Goal: Task Accomplishment & Management: Manage account settings

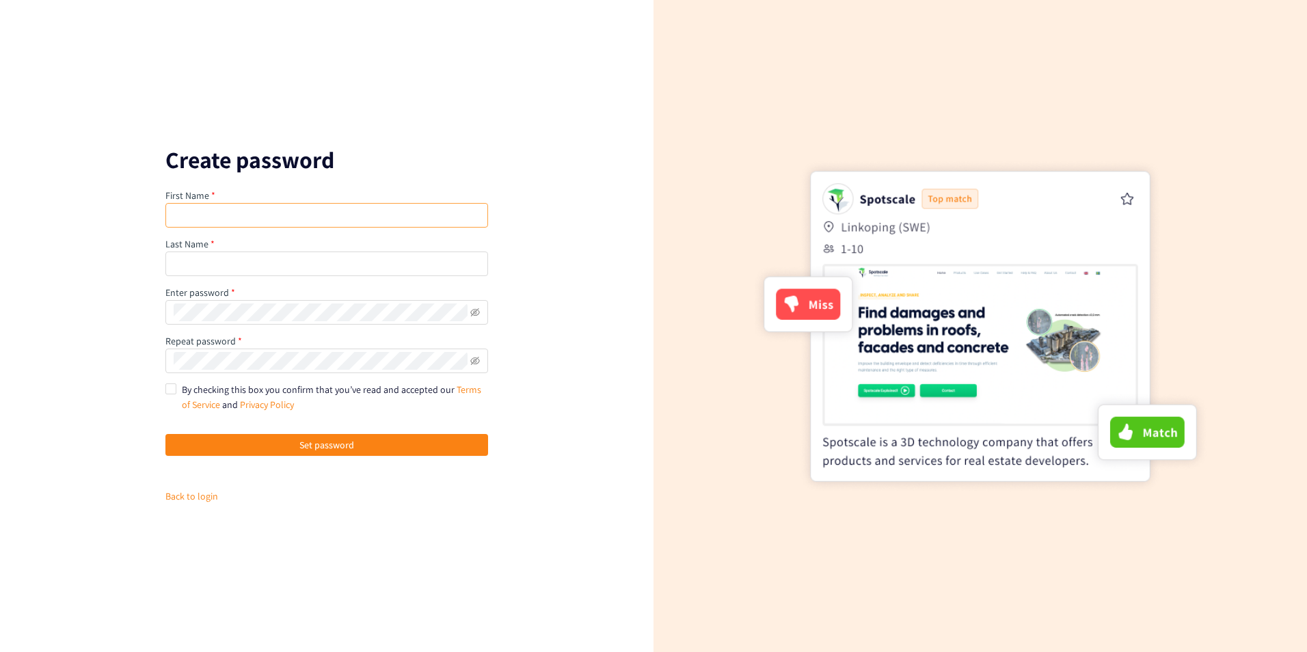
type input "[PERSON_NAME]"
click at [217, 262] on input "text" at bounding box center [326, 263] width 323 height 25
type input "Menon"
click at [171, 387] on input "By checking this box you confirm that you’ve read and accepted our Terms of Ser…" at bounding box center [170, 388] width 10 height 10
checkbox input "true"
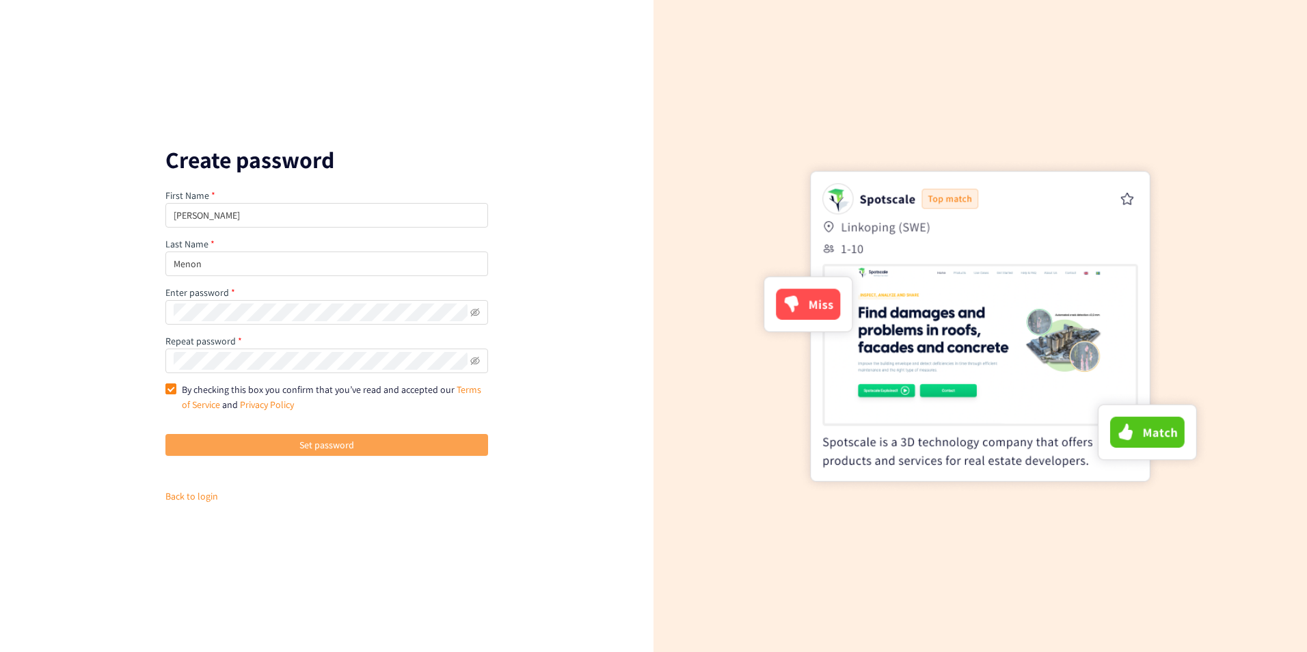
click at [295, 446] on button "Set password" at bounding box center [326, 445] width 323 height 22
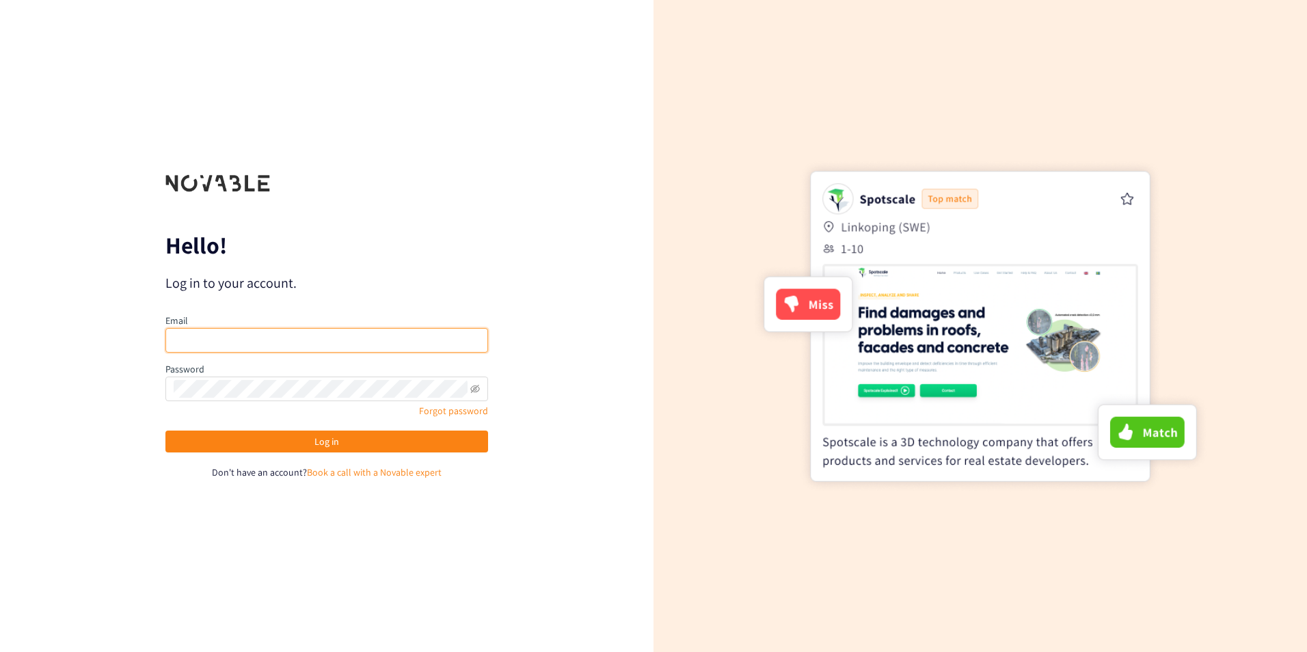
type input "[EMAIL_ADDRESS][DOMAIN_NAME]"
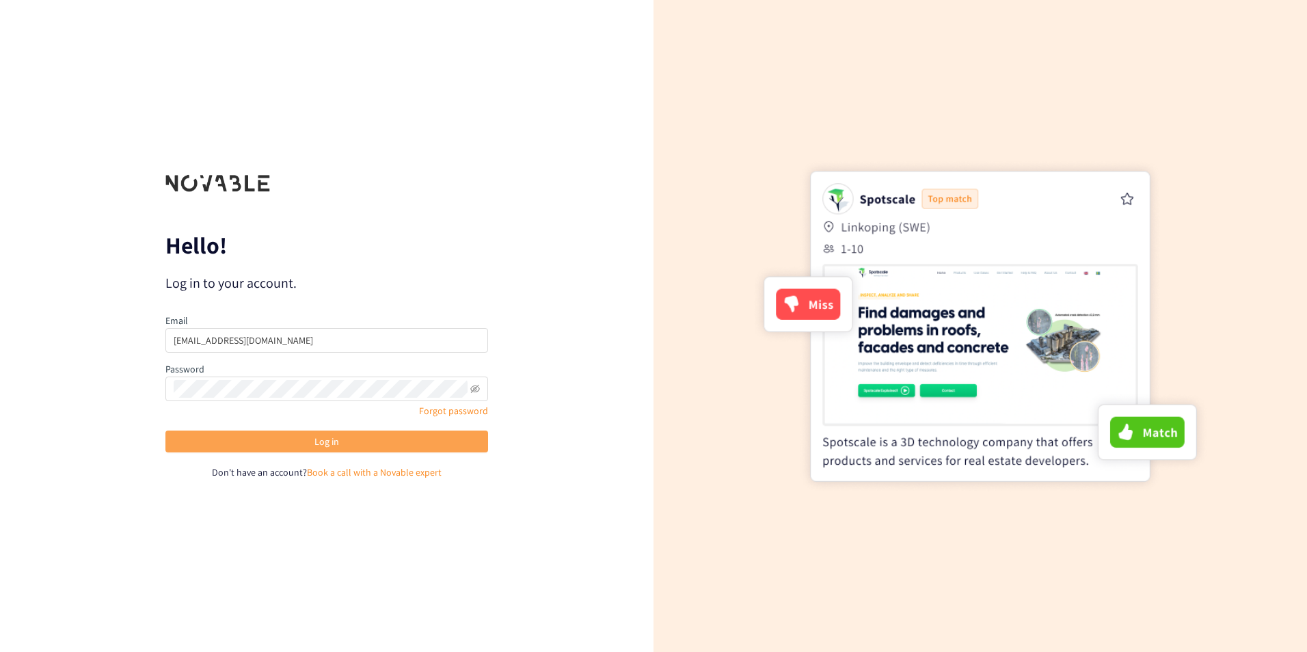
click at [373, 442] on button "Log in" at bounding box center [326, 442] width 323 height 22
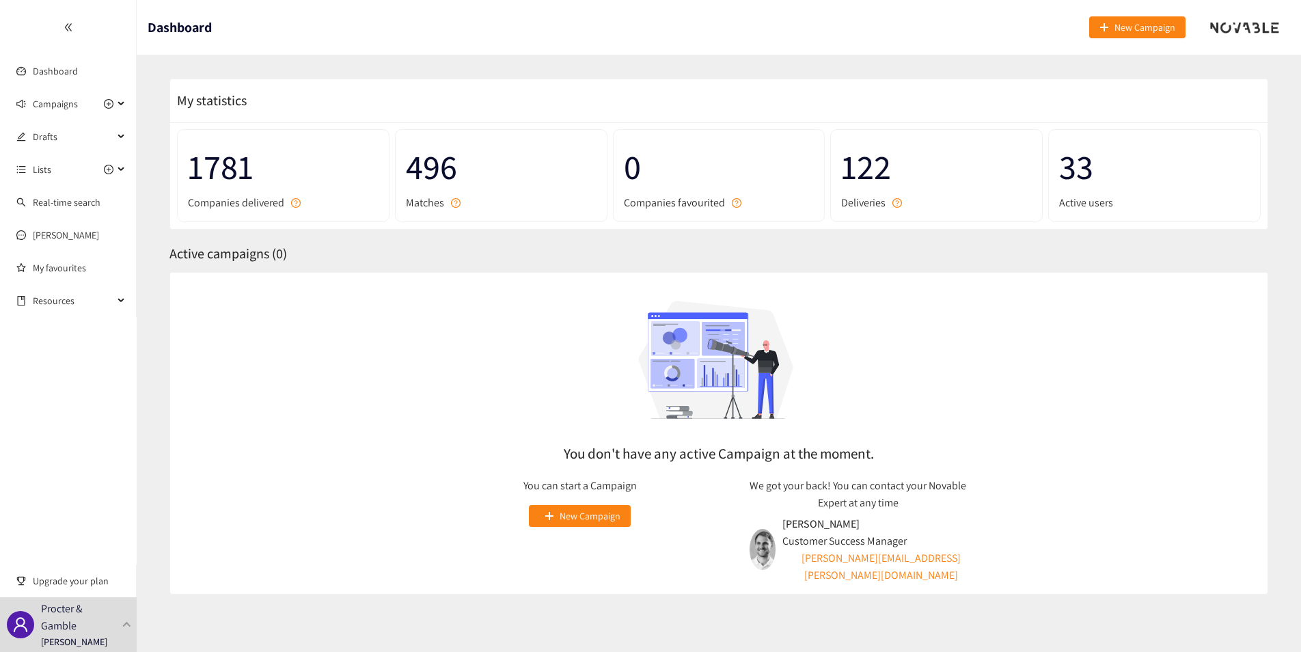
scroll to position [12, 0]
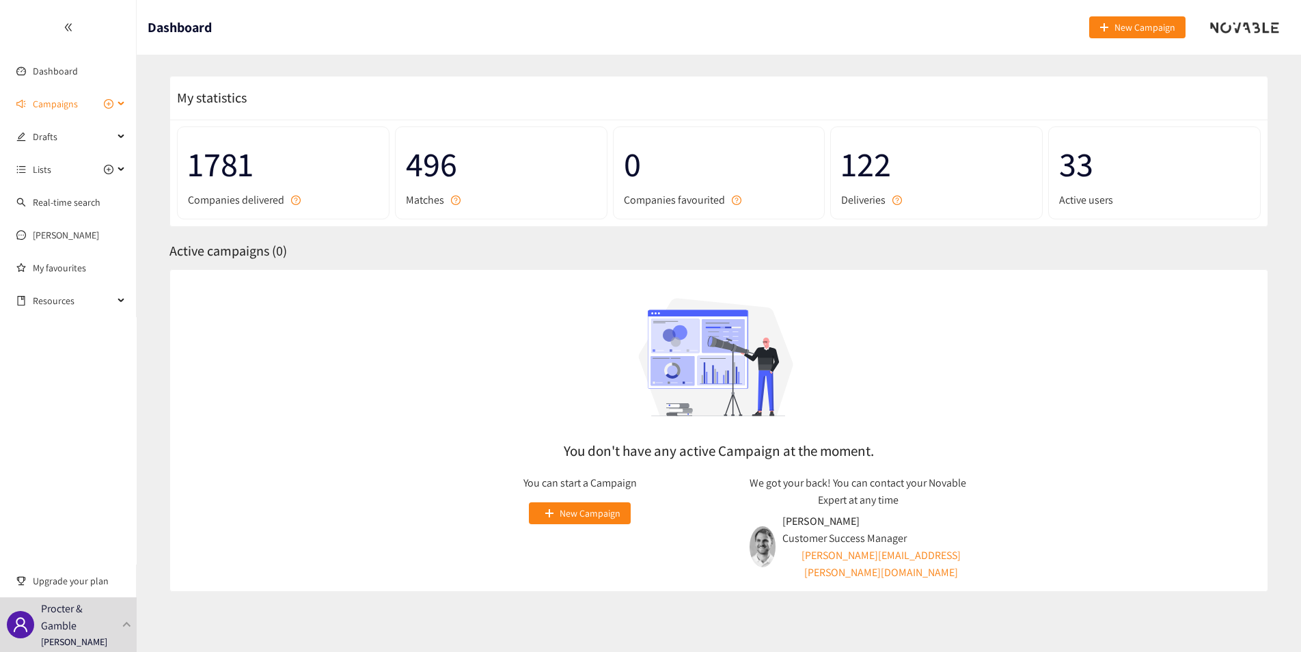
click at [72, 108] on span "Campaigns" at bounding box center [55, 103] width 45 height 27
click at [66, 77] on link "Dashboard" at bounding box center [55, 71] width 45 height 12
